Goal: Information Seeking & Learning: Learn about a topic

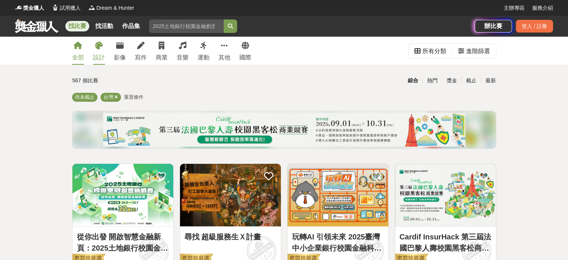
click at [99, 58] on div "設計" at bounding box center [99, 57] width 12 height 9
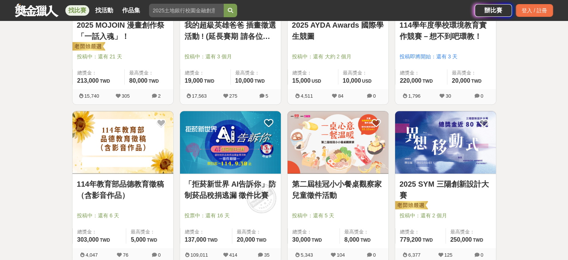
scroll to position [541, 0]
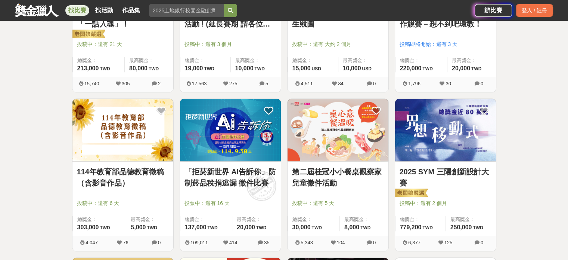
click at [316, 171] on link "第二屆桂冠小小餐桌觀察家兒童徵件活動" at bounding box center [338, 177] width 92 height 22
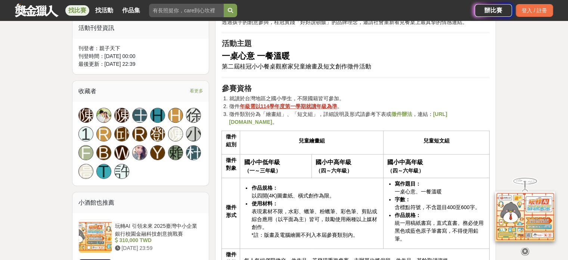
scroll to position [485, 0]
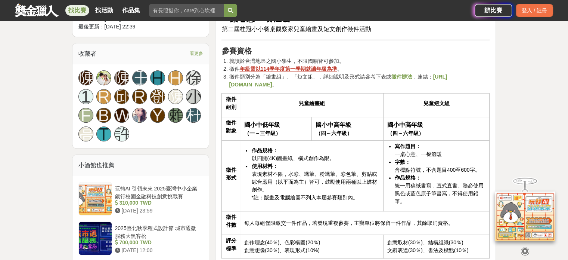
click at [281, 82] on strong "https://cplink.co/uAc5SDCh" at bounding box center [338, 81] width 218 height 14
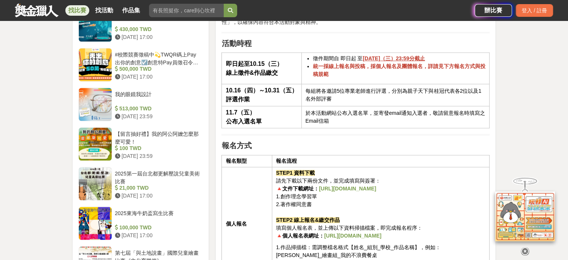
scroll to position [747, 0]
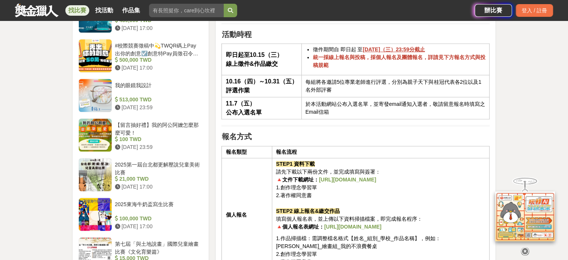
click at [347, 176] on strong "https://cplink.co/indiv_from" at bounding box center [347, 179] width 57 height 6
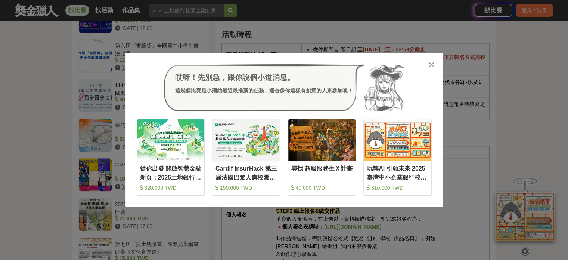
click at [431, 64] on icon at bounding box center [432, 64] width 6 height 7
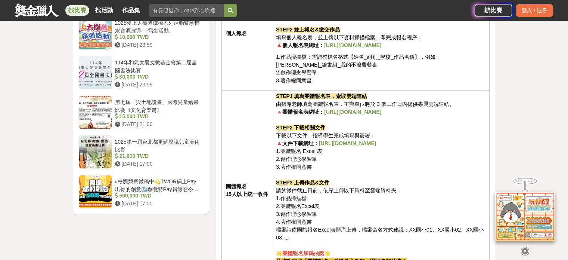
scroll to position [934, 0]
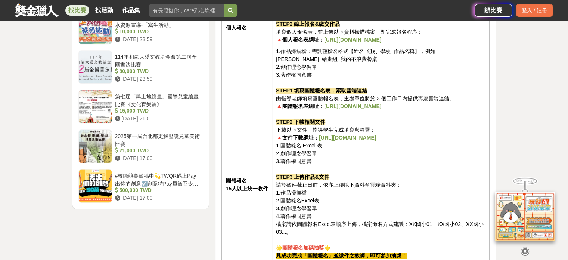
click at [427, 149] on td "STEP1 填寫團體報名表，索取雲端連結 由指導老師填寫團體報名表，主辦單位將於 3 個工作日內提供專屬雲端連結。 🔺團體報名表網址： https://cpl…" at bounding box center [380, 184] width 217 height 200
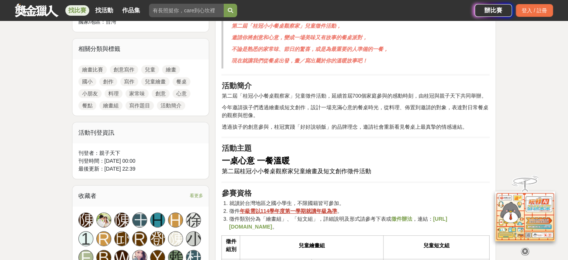
scroll to position [336, 0]
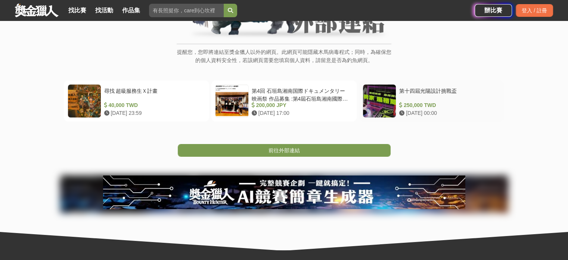
scroll to position [112, 0]
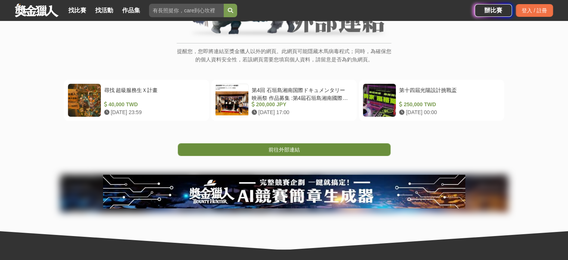
click at [332, 152] on link "前往外部連結" at bounding box center [284, 149] width 213 height 13
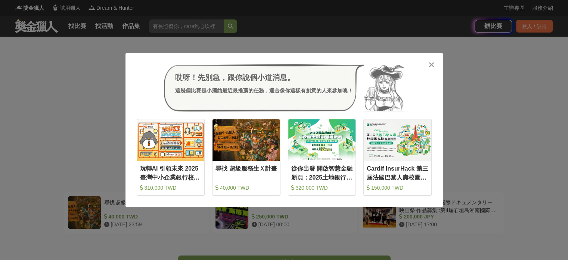
click at [429, 64] on icon at bounding box center [432, 64] width 6 height 7
